Goal: Book appointment/travel/reservation

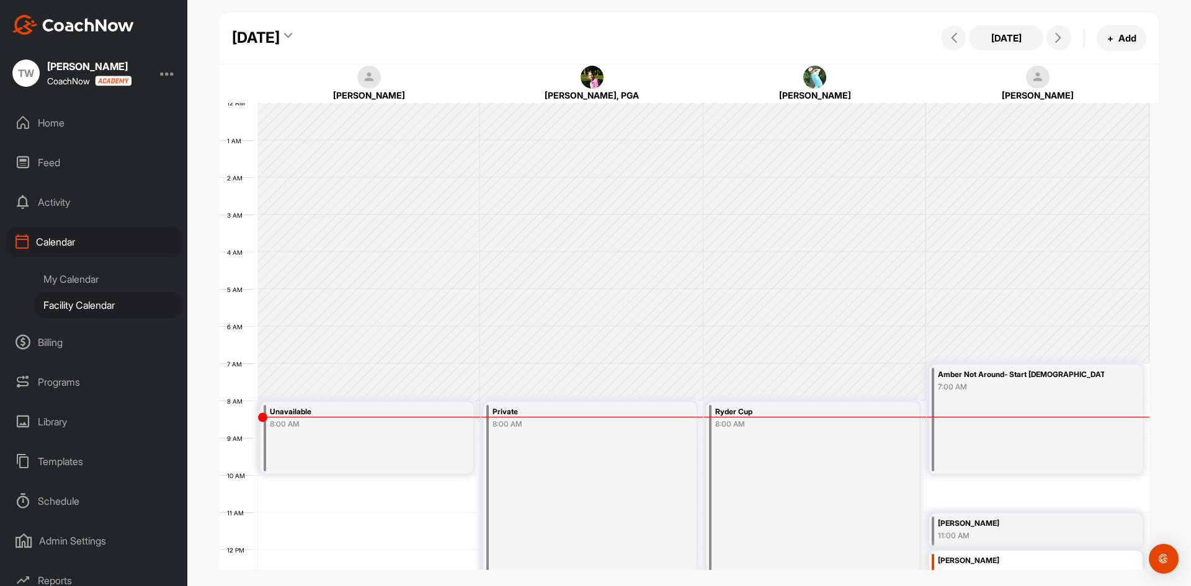
scroll to position [215, 0]
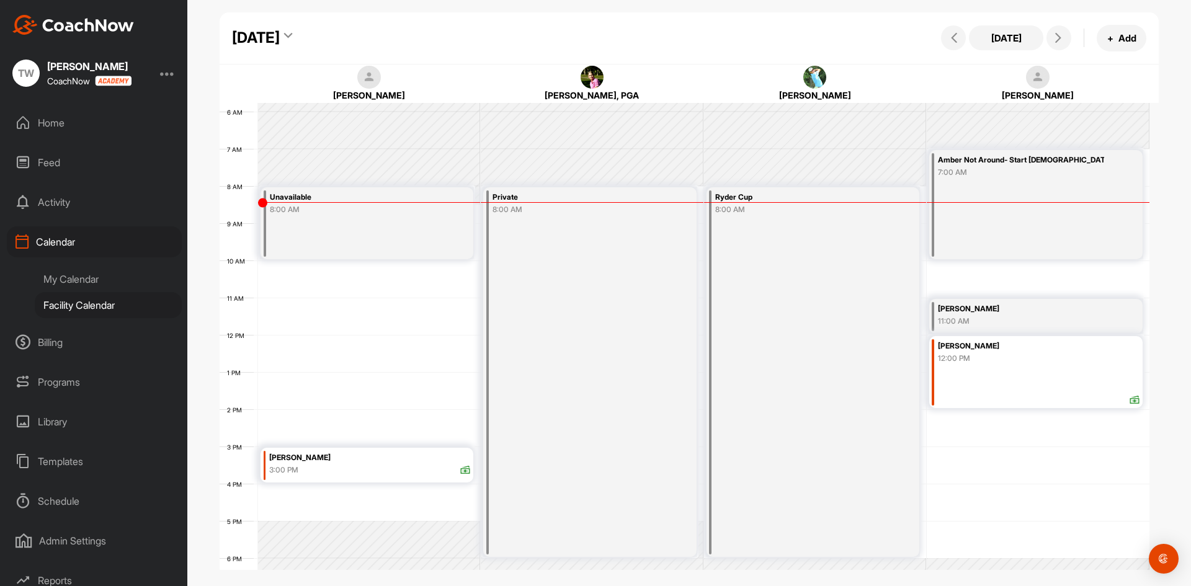
click at [292, 34] on icon at bounding box center [288, 38] width 8 height 12
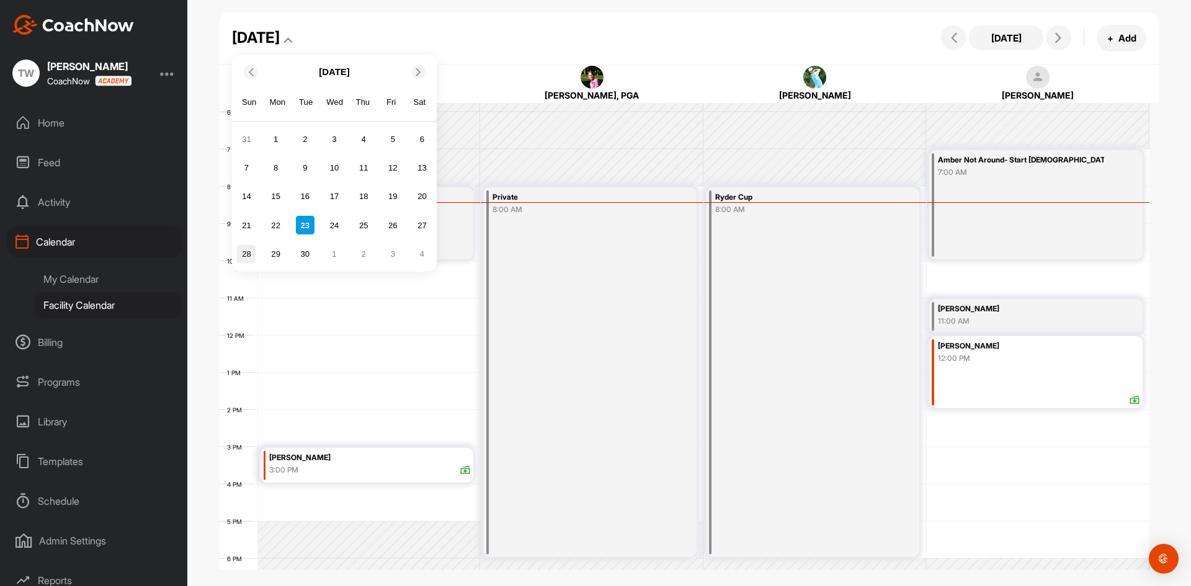
click at [238, 257] on div "28" at bounding box center [246, 254] width 19 height 19
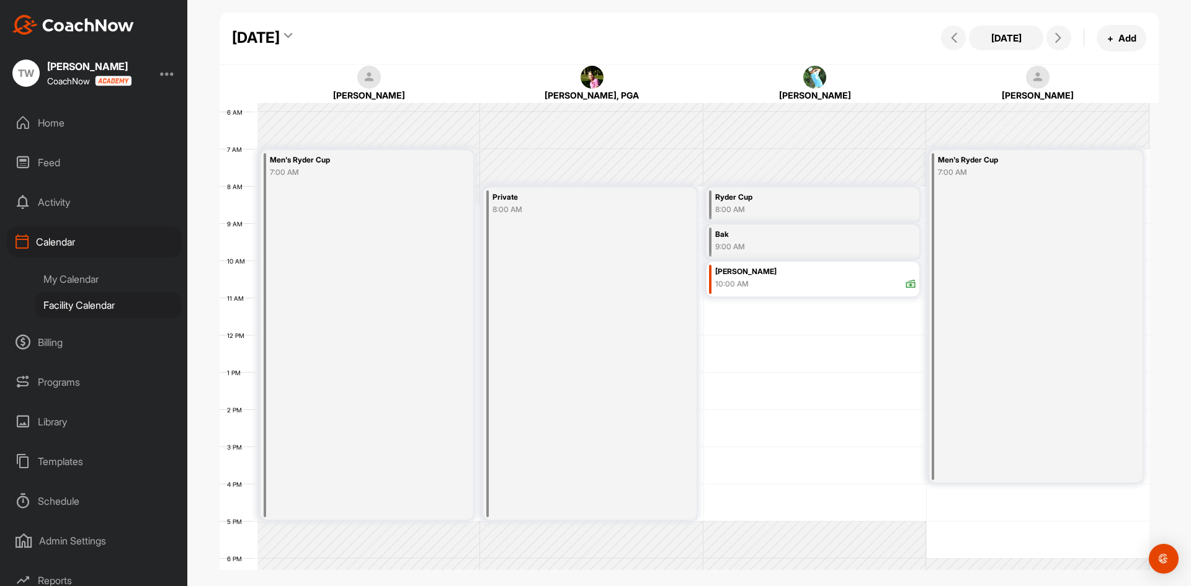
click at [292, 34] on icon at bounding box center [288, 38] width 8 height 12
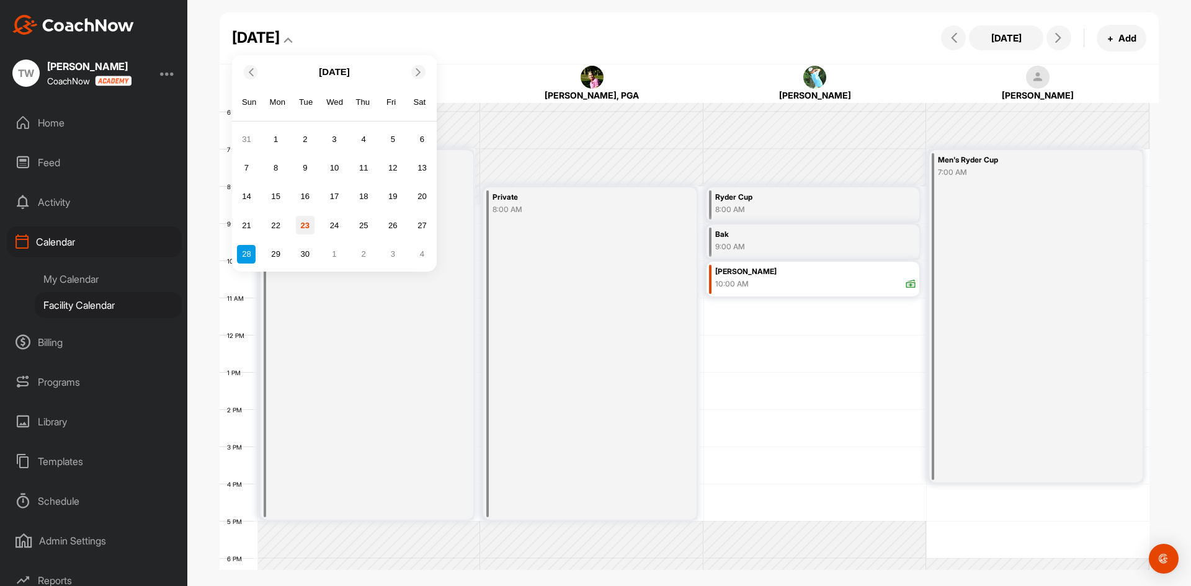
click at [305, 225] on div "23" at bounding box center [305, 225] width 19 height 19
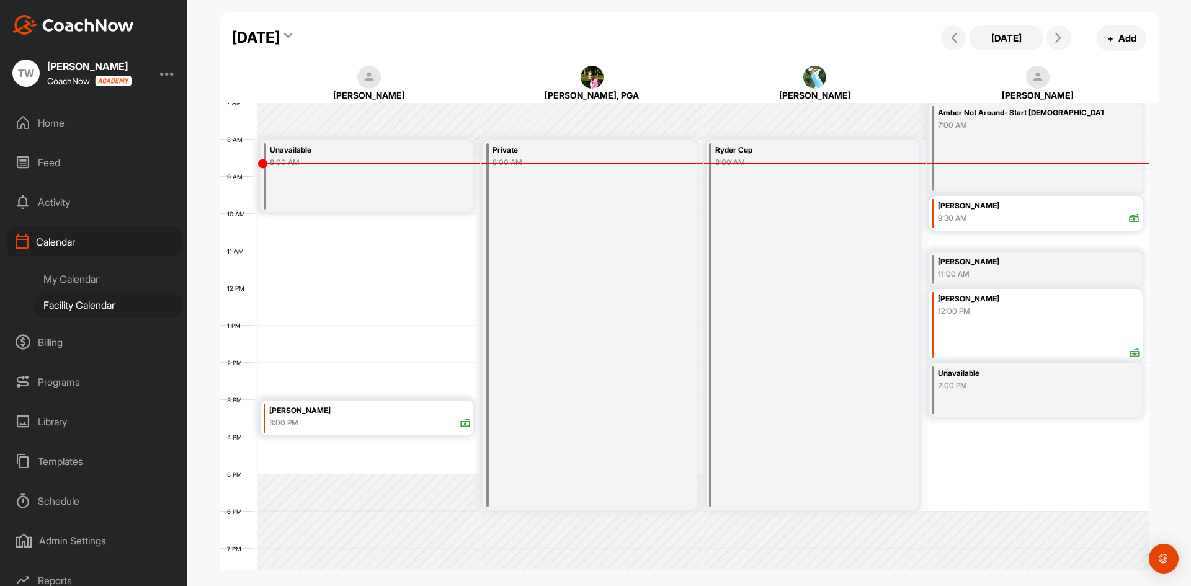
scroll to position [339, 0]
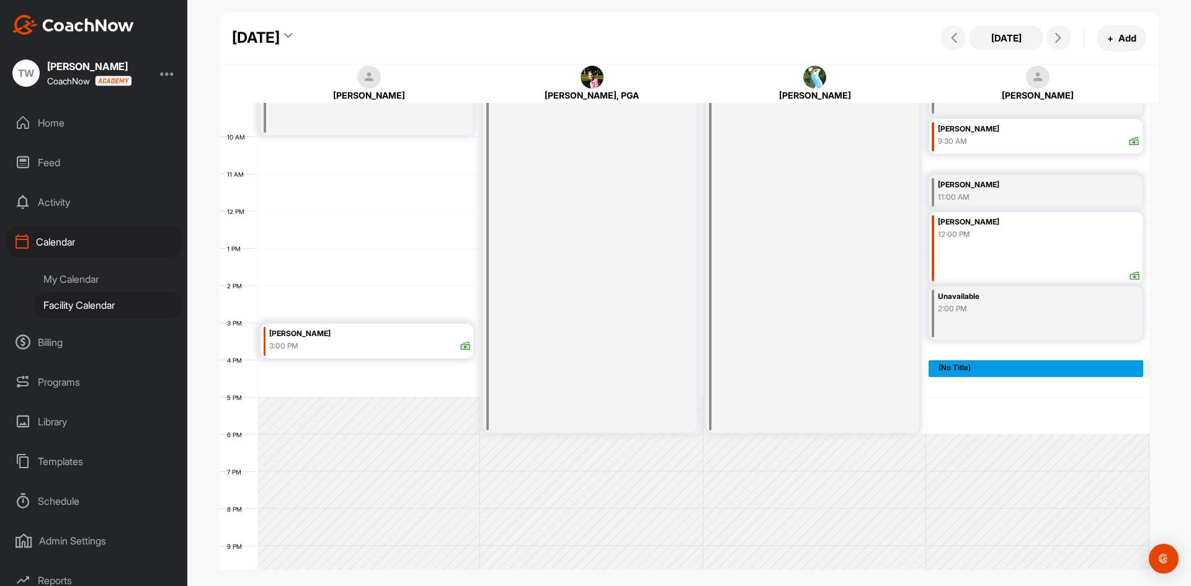
click at [974, 370] on div "12 AM 1 AM 2 AM 3 AM 4 AM 5 AM 6 AM 7 AM 8 AM 9 AM 10 AM 11 AM 12 PM 1 PM 2 PM …" at bounding box center [685, 211] width 930 height 894
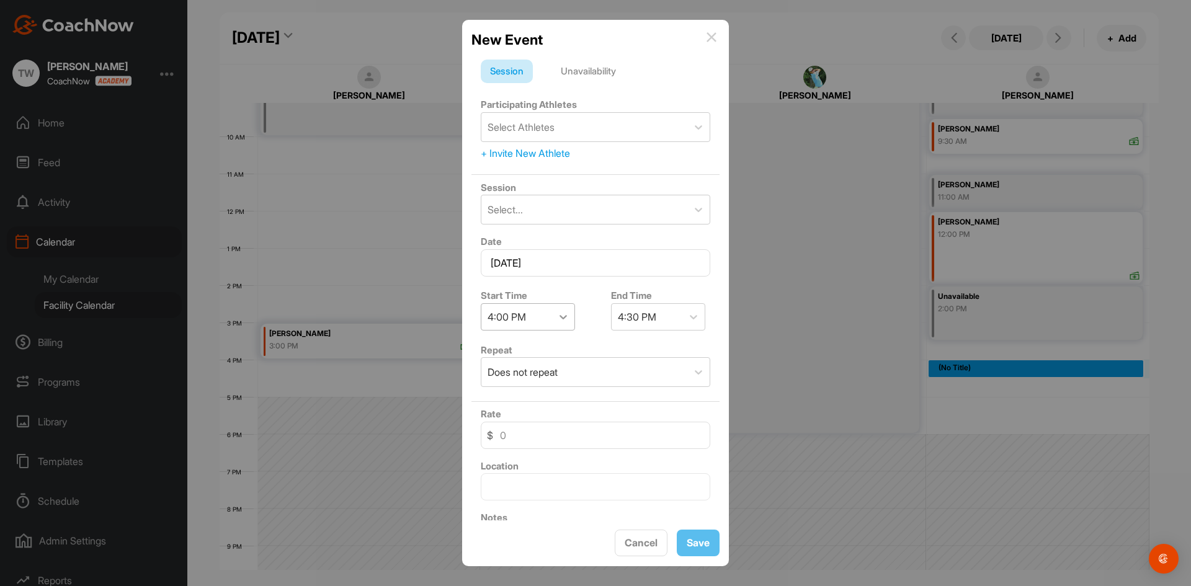
click at [563, 315] on icon at bounding box center [563, 317] width 12 height 12
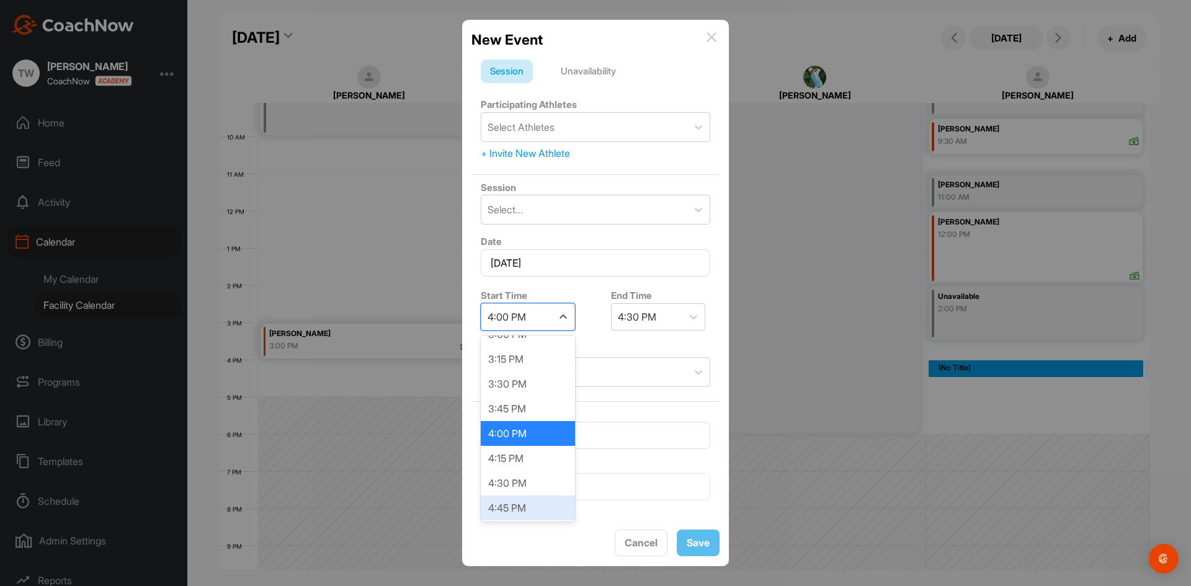
scroll to position [1562, 0]
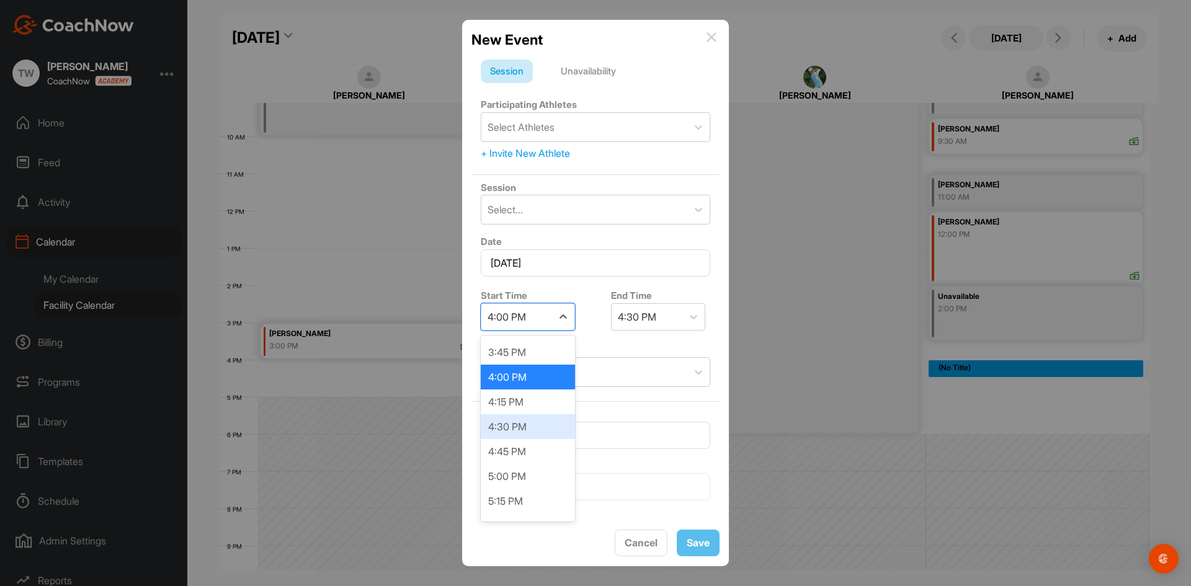
click at [524, 421] on div "4:30 PM" at bounding box center [528, 427] width 94 height 25
click at [693, 127] on icon at bounding box center [699, 127] width 12 height 12
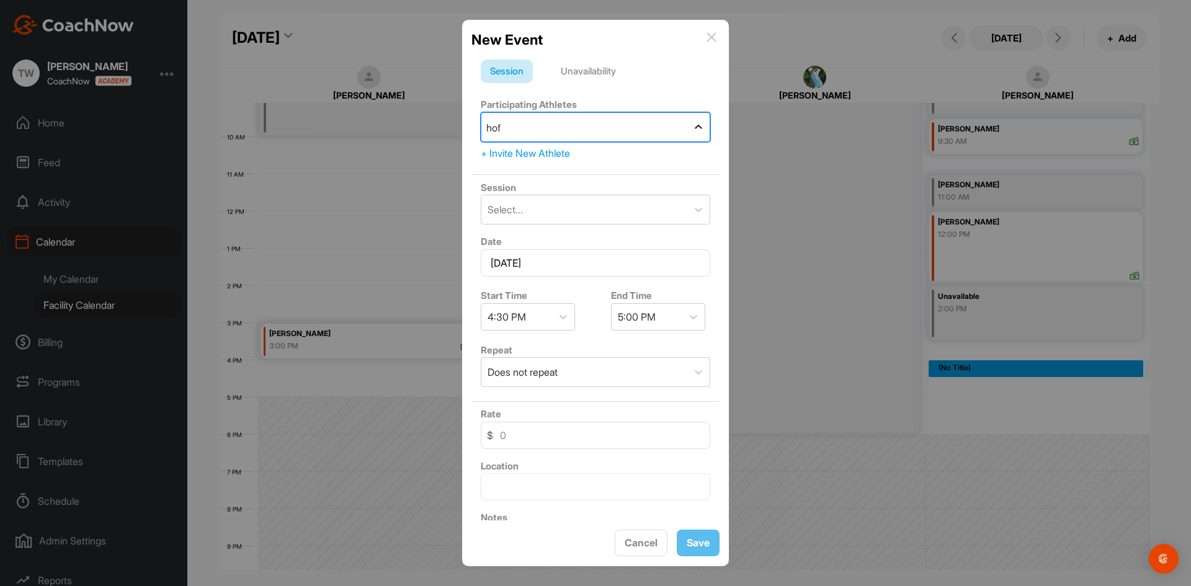
type input "[PERSON_NAME]"
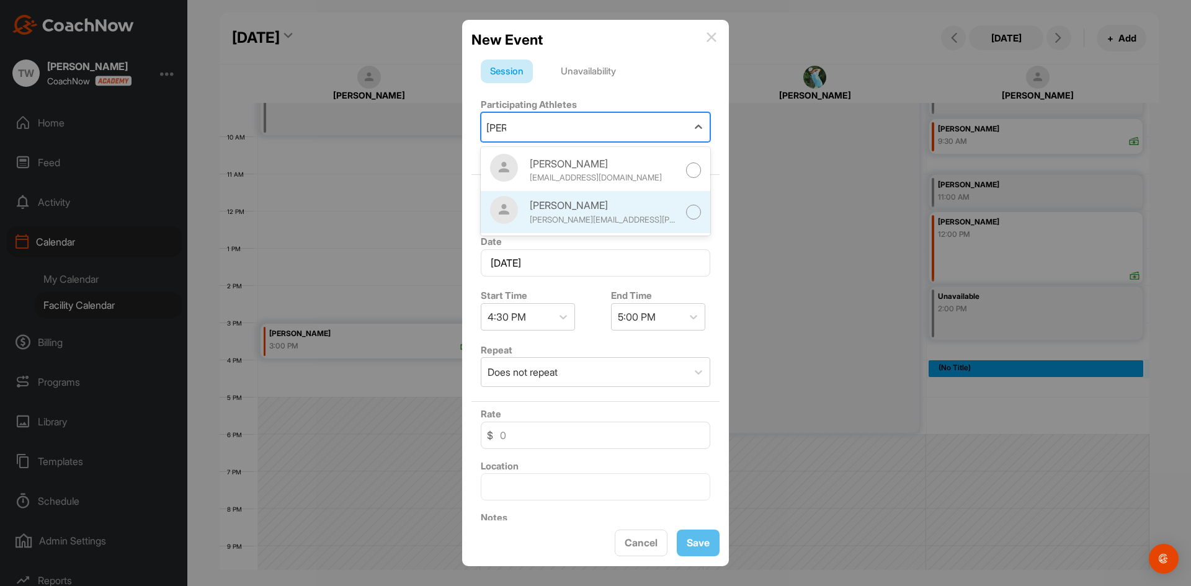
click at [686, 208] on div at bounding box center [694, 213] width 16 height 16
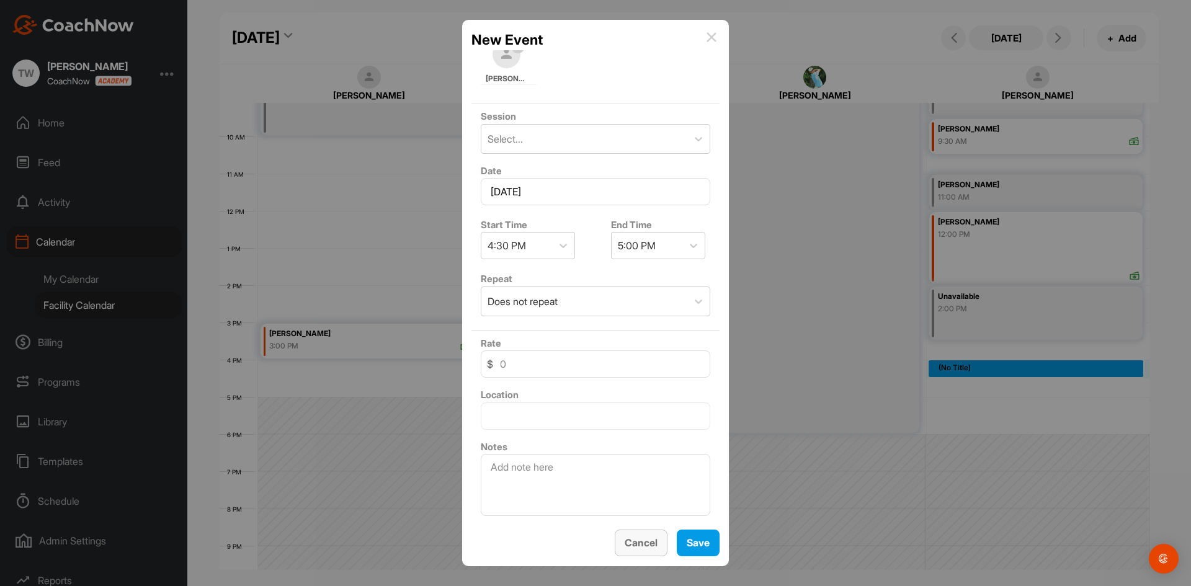
scroll to position [135, 0]
click at [704, 543] on span "Save" at bounding box center [698, 543] width 23 height 12
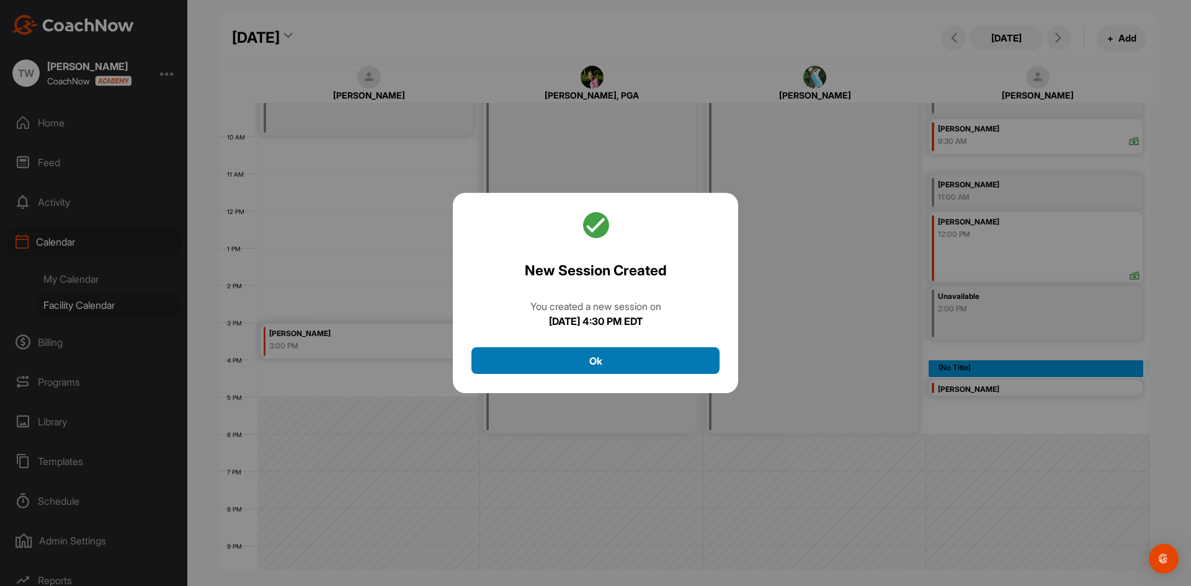
click at [596, 357] on button "Ok" at bounding box center [596, 360] width 248 height 27
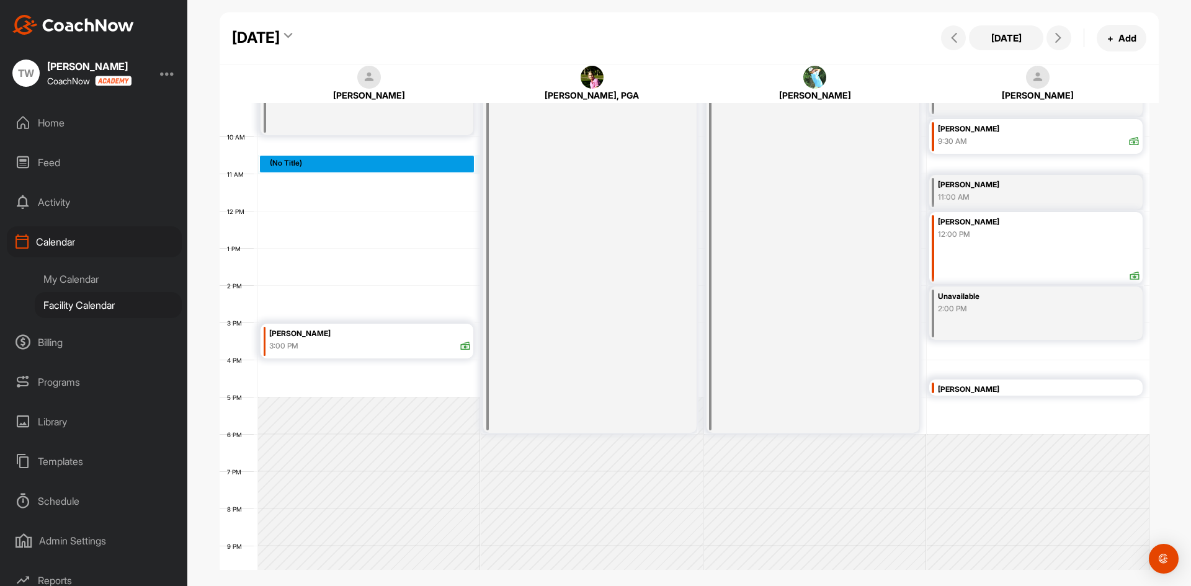
click at [289, 155] on div "12 AM 1 AM 2 AM 3 AM 4 AM 5 AM 6 AM 7 AM 8 AM 9 AM 10 AM 11 AM 12 PM 1 PM 2 PM …" at bounding box center [685, 211] width 930 height 894
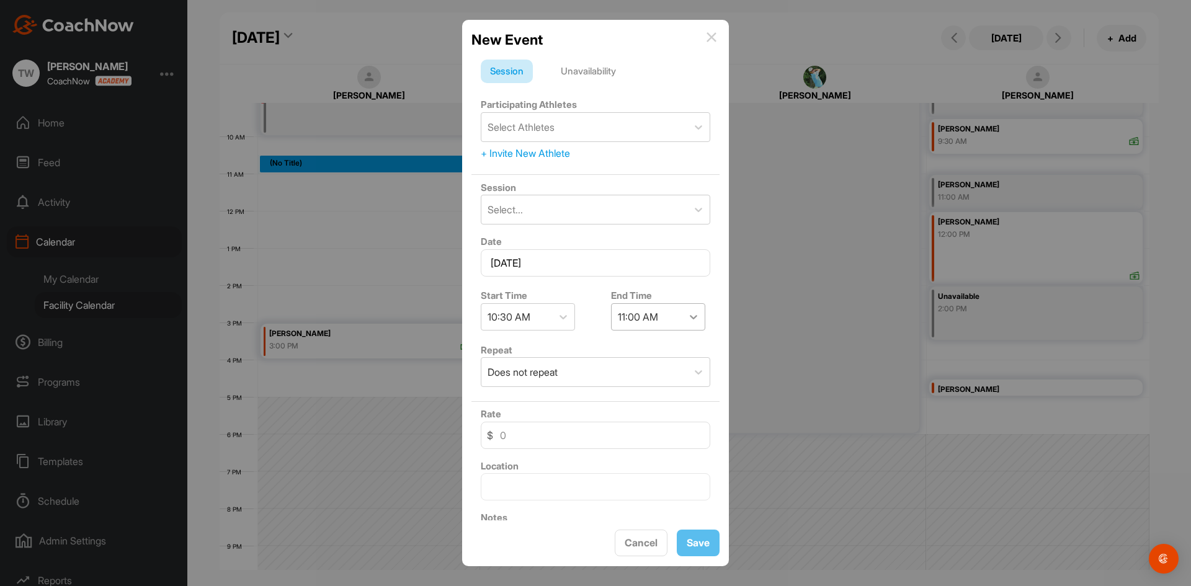
click at [688, 317] on icon at bounding box center [694, 317] width 12 height 12
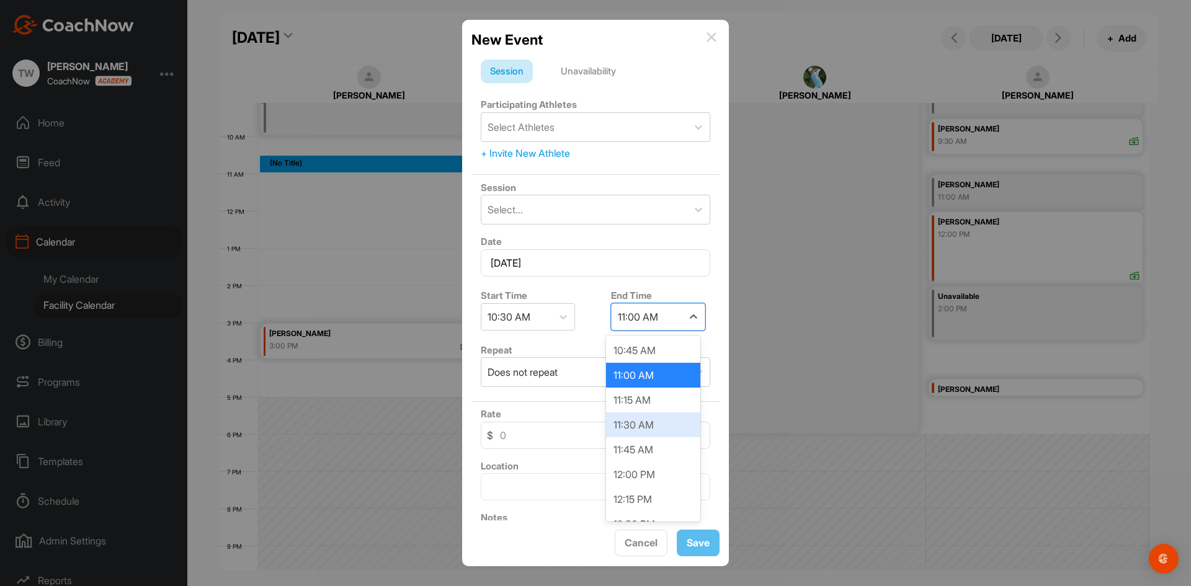
click at [638, 425] on div "11:30 AM" at bounding box center [653, 425] width 94 height 25
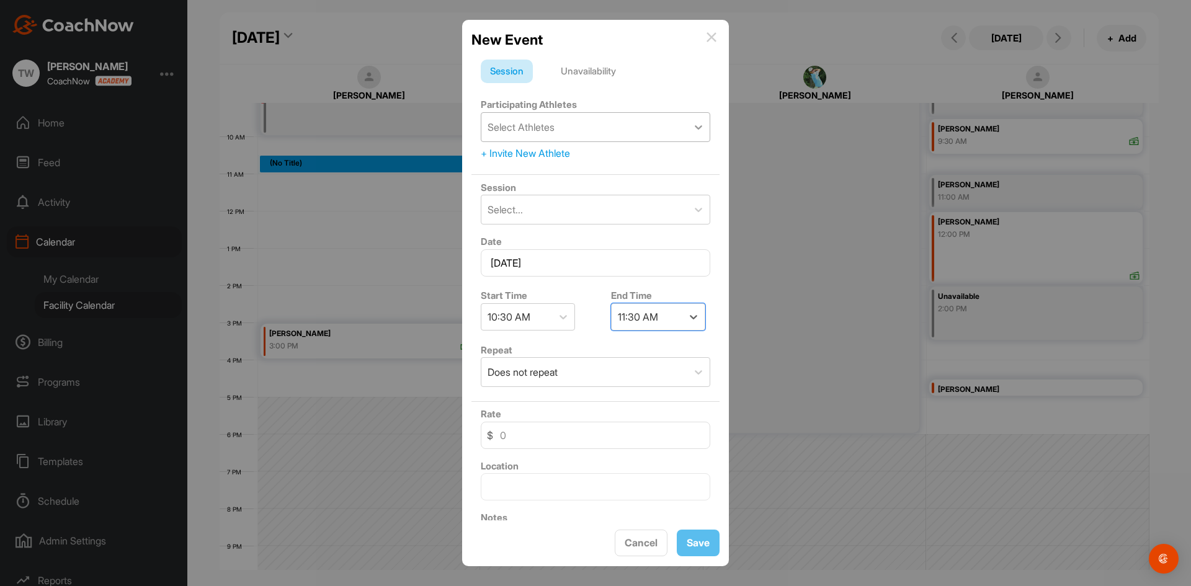
click at [694, 128] on icon at bounding box center [699, 127] width 12 height 12
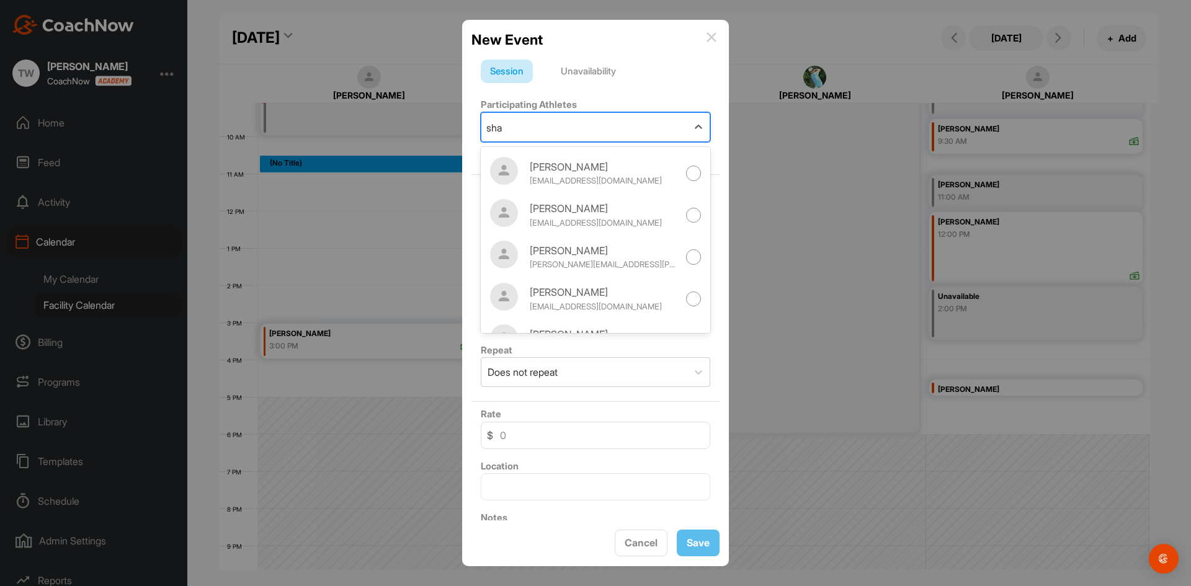
scroll to position [186, 0]
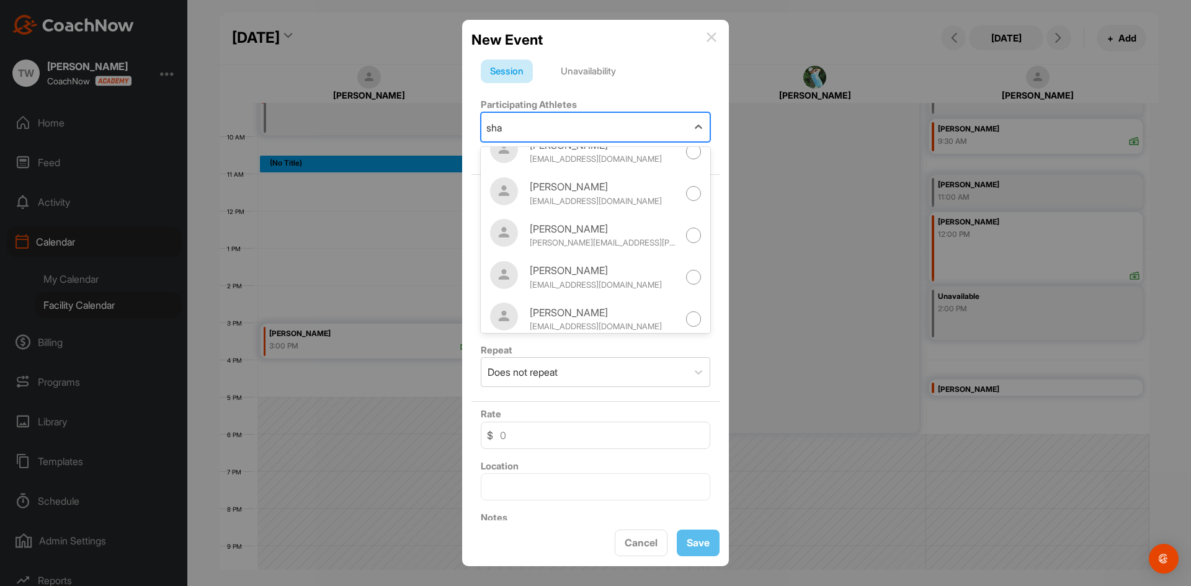
type input "shah"
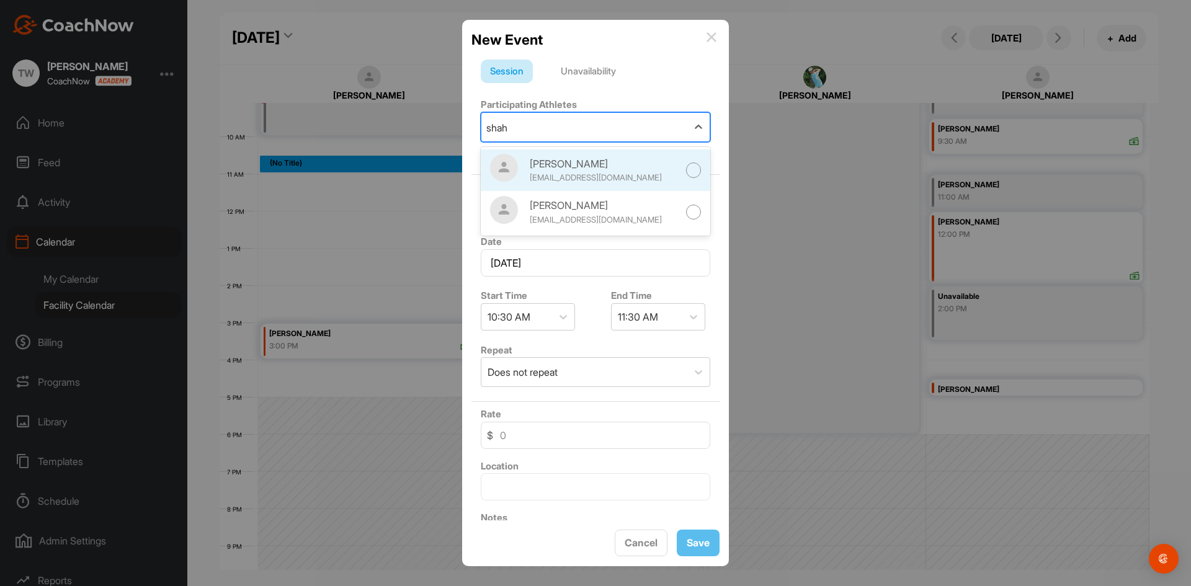
click at [686, 170] on div at bounding box center [694, 171] width 16 height 16
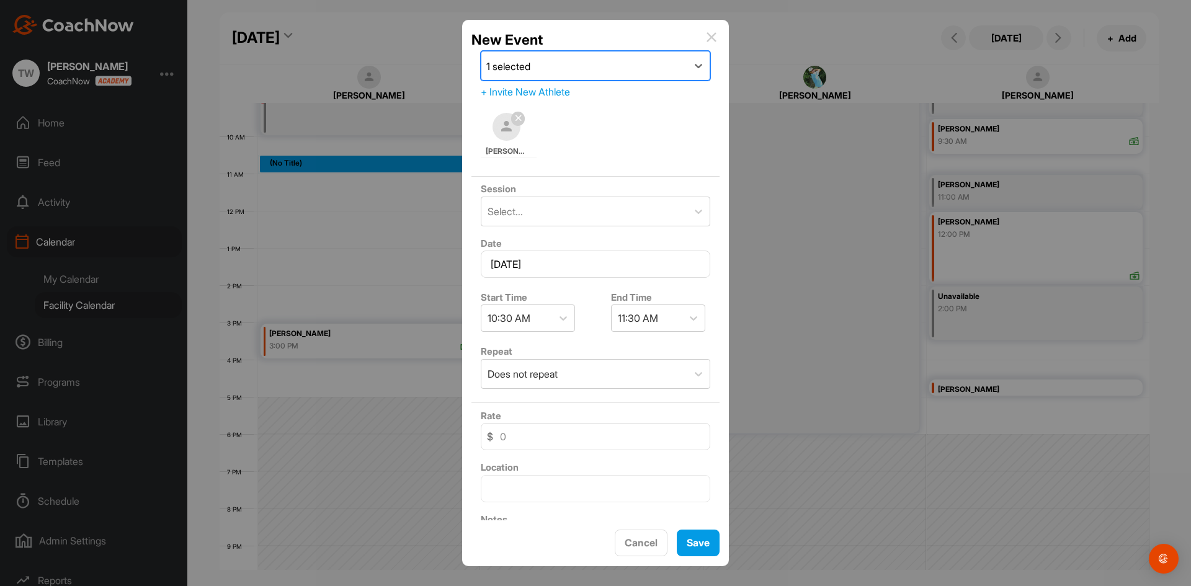
scroll to position [135, 0]
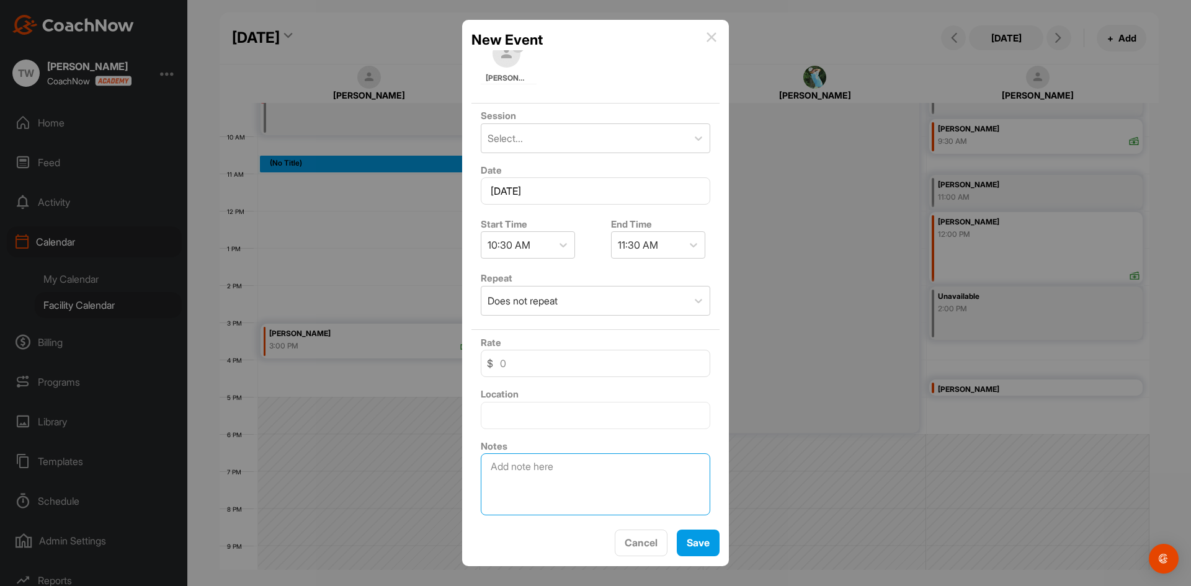
click at [557, 470] on textarea at bounding box center [596, 485] width 230 height 62
type textarea "[PERSON_NAME]"
click at [697, 541] on span "Save" at bounding box center [698, 543] width 23 height 12
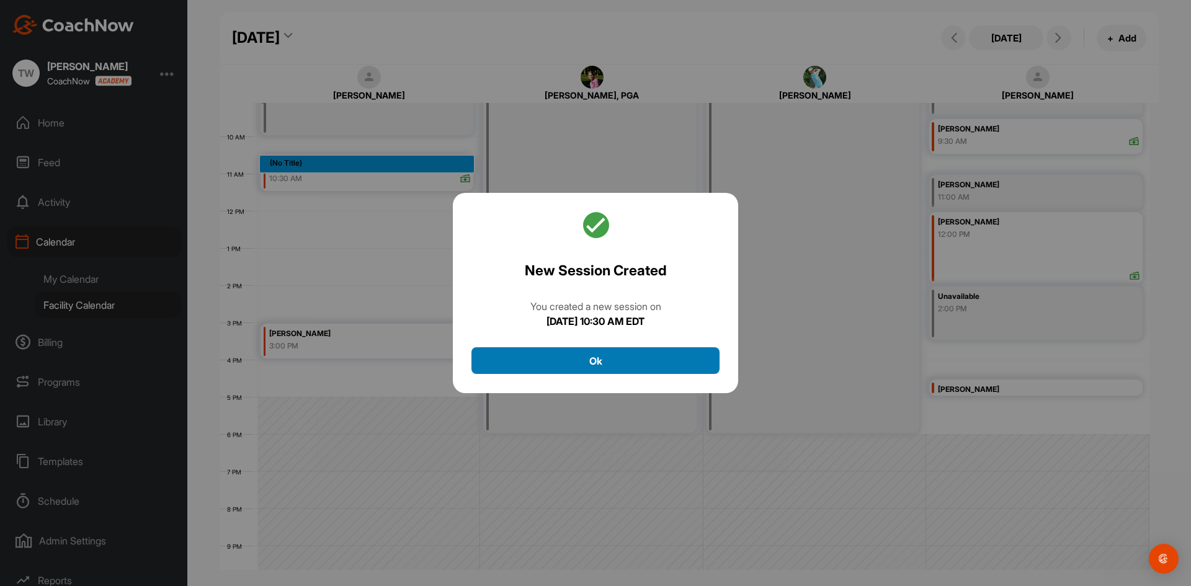
click at [596, 362] on button "Ok" at bounding box center [596, 360] width 248 height 27
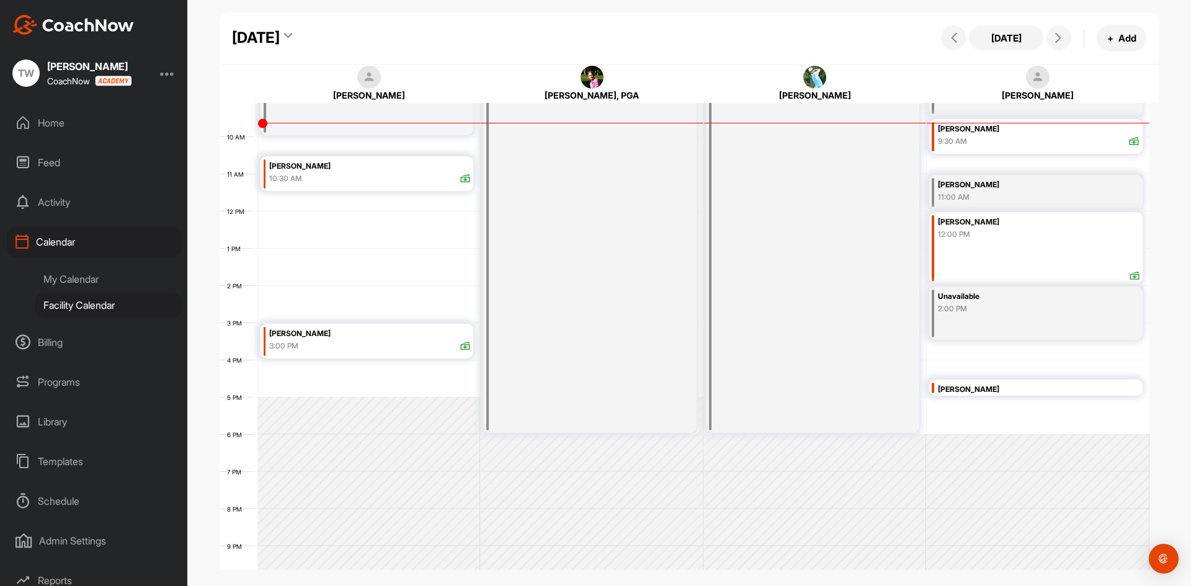
click at [354, 173] on div "[PERSON_NAME]" at bounding box center [369, 166] width 201 height 14
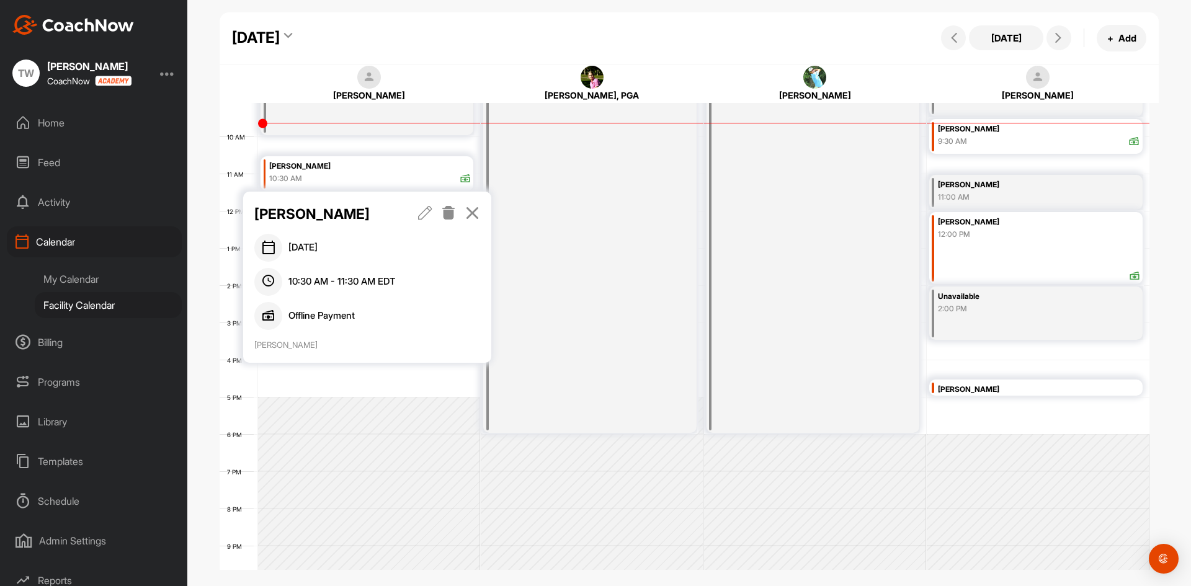
click at [420, 212] on icon at bounding box center [425, 213] width 14 height 14
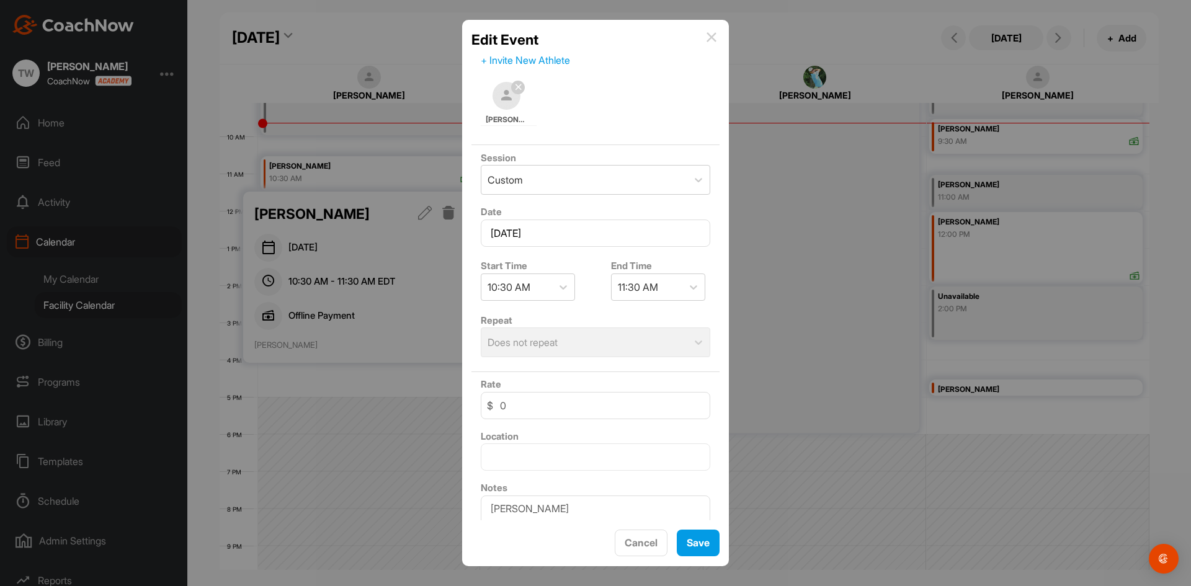
scroll to position [92, 0]
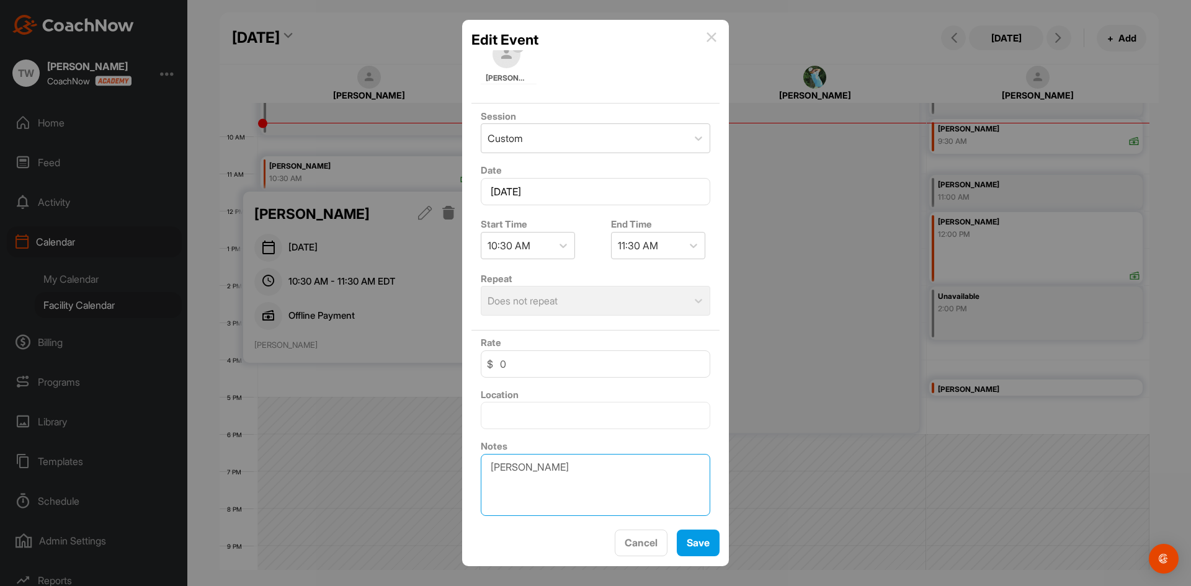
click at [511, 472] on textarea "[PERSON_NAME]" at bounding box center [596, 485] width 230 height 62
type textarea "Viaan"
click at [701, 536] on div "Save" at bounding box center [698, 543] width 23 height 15
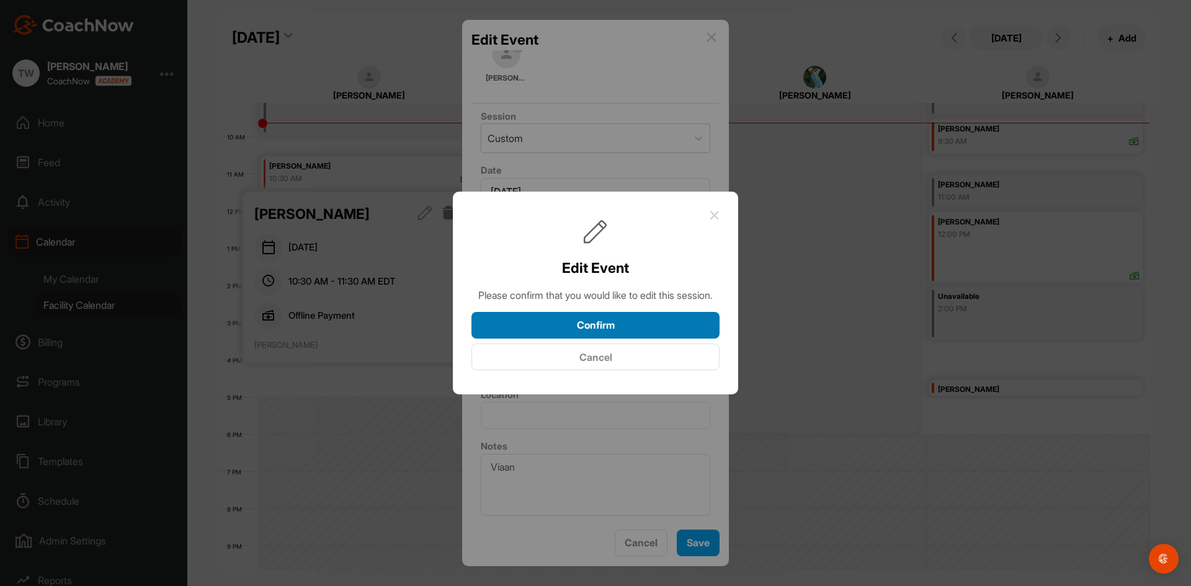
click at [624, 334] on button "Confirm" at bounding box center [596, 325] width 248 height 27
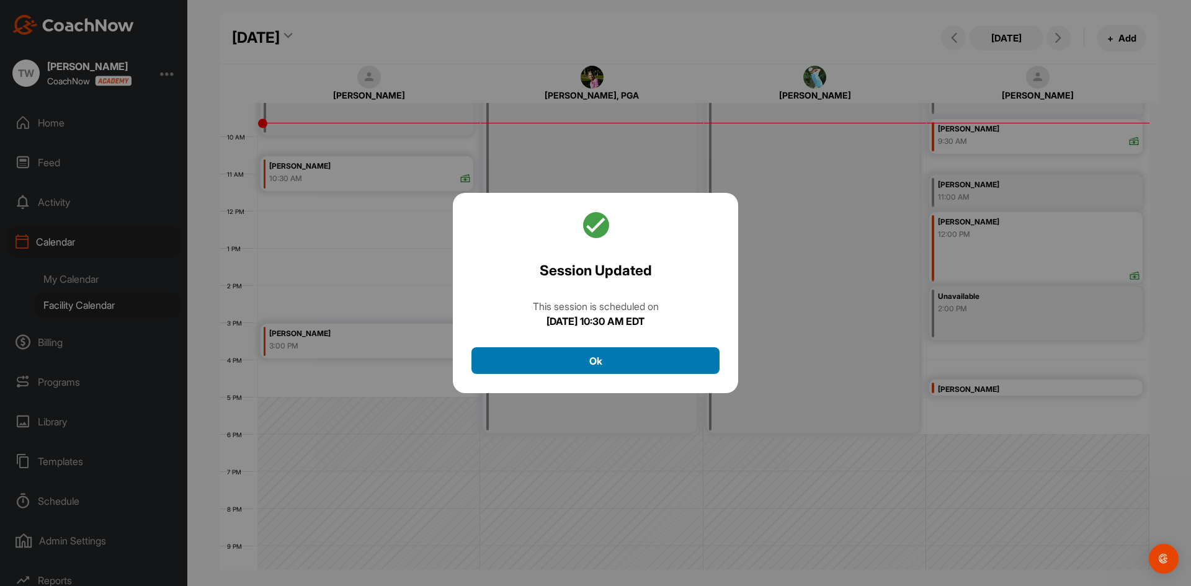
click at [590, 357] on button "Ok" at bounding box center [596, 360] width 248 height 27
